Goal: Information Seeking & Learning: Learn about a topic

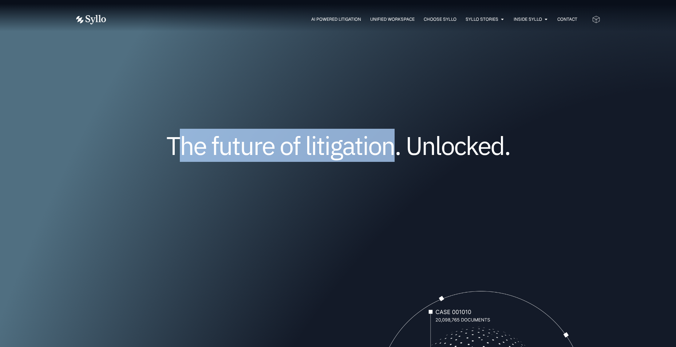
drag, startPoint x: 174, startPoint y: 148, endPoint x: 391, endPoint y: 147, distance: 216.9
click at [391, 147] on h1 "The future of litigation. Unlocked." at bounding box center [338, 146] width 437 height 24
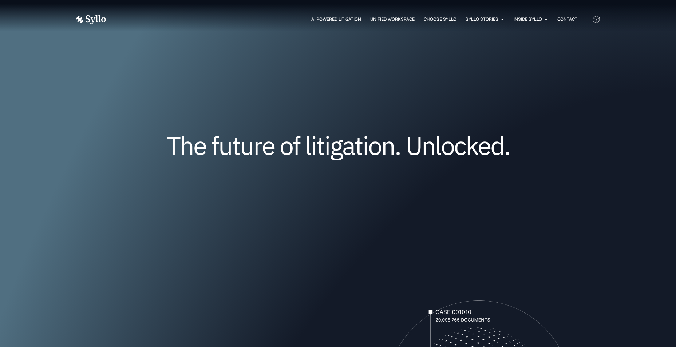
click at [167, 138] on h1 "The future of litigation. Unlocked." at bounding box center [338, 146] width 437 height 24
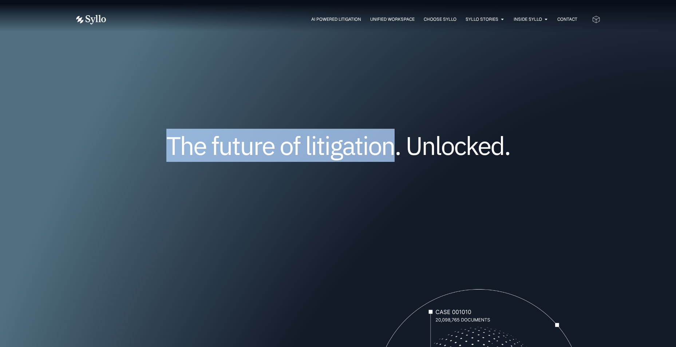
drag, startPoint x: 168, startPoint y: 139, endPoint x: 393, endPoint y: 146, distance: 225.1
click at [393, 146] on h1 "The future of litigation. Unlocked." at bounding box center [338, 146] width 437 height 24
click at [344, 20] on span "AI Powered Litigation" at bounding box center [336, 19] width 50 height 7
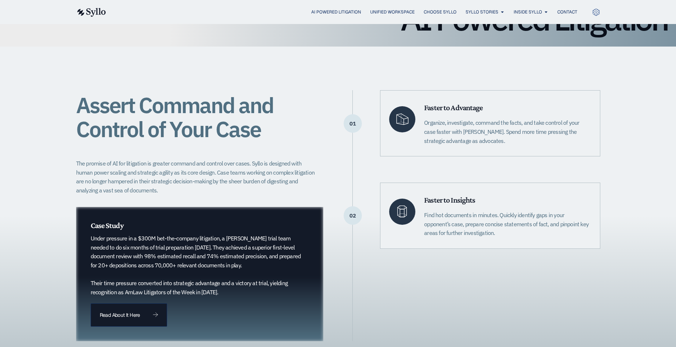
scroll to position [109, 0]
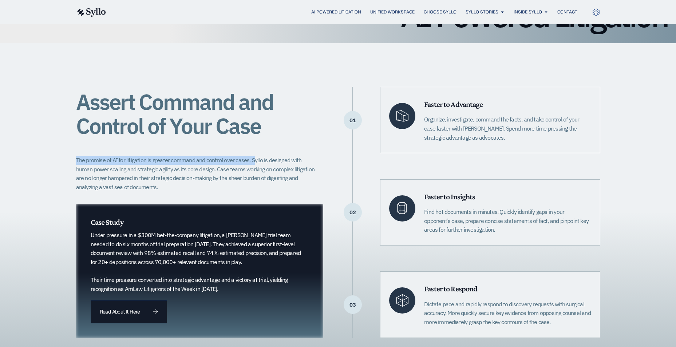
drag, startPoint x: 76, startPoint y: 161, endPoint x: 252, endPoint y: 161, distance: 175.8
click at [252, 161] on p "The promise of AI for litigation is greater command and control over cases. Syl…" at bounding box center [197, 174] width 243 height 36
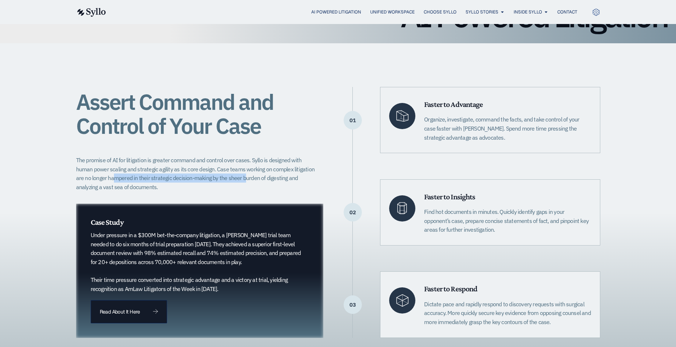
drag, startPoint x: 97, startPoint y: 179, endPoint x: 228, endPoint y: 180, distance: 130.7
click at [228, 180] on p "The promise of AI for litigation is greater command and control over cases. Syl…" at bounding box center [197, 174] width 243 height 36
click at [381, 10] on span "Unified Workspace" at bounding box center [392, 12] width 44 height 7
